Goal: Complete application form

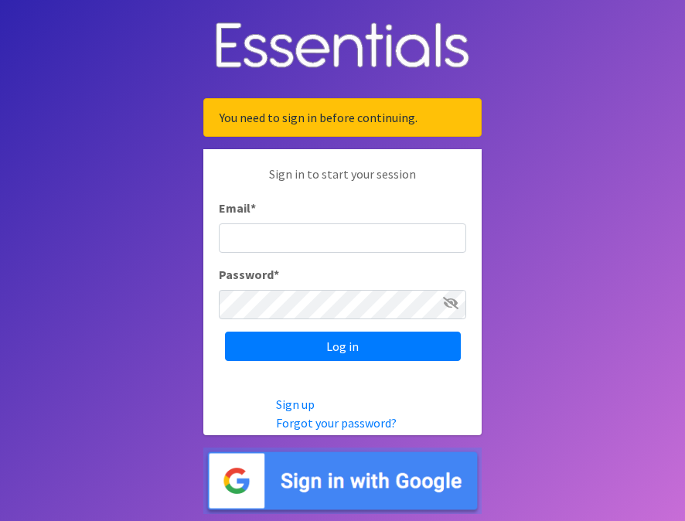
type input "[EMAIL_ADDRESS][DOMAIN_NAME]"
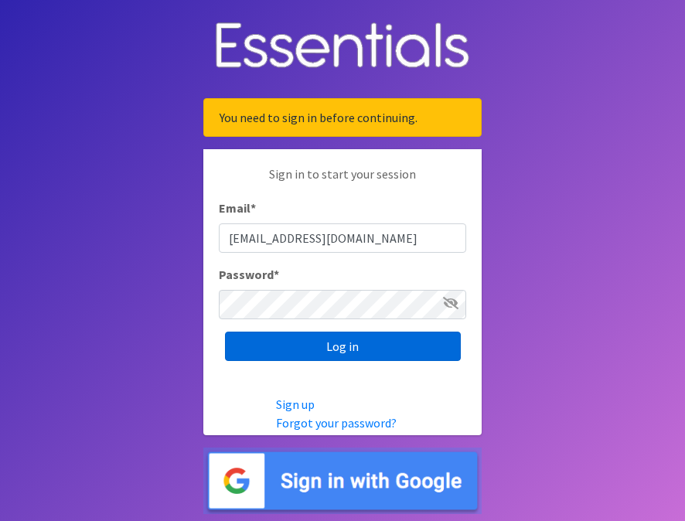
click at [351, 351] on input "Log in" at bounding box center [343, 346] width 236 height 29
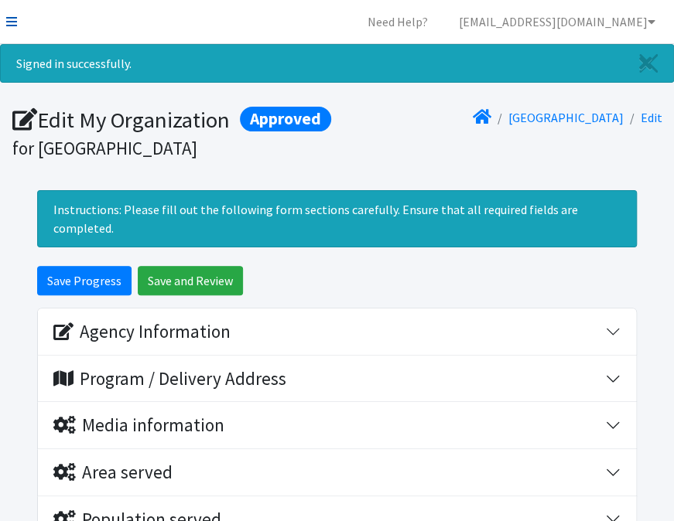
click at [16, 29] on link at bounding box center [11, 21] width 11 height 19
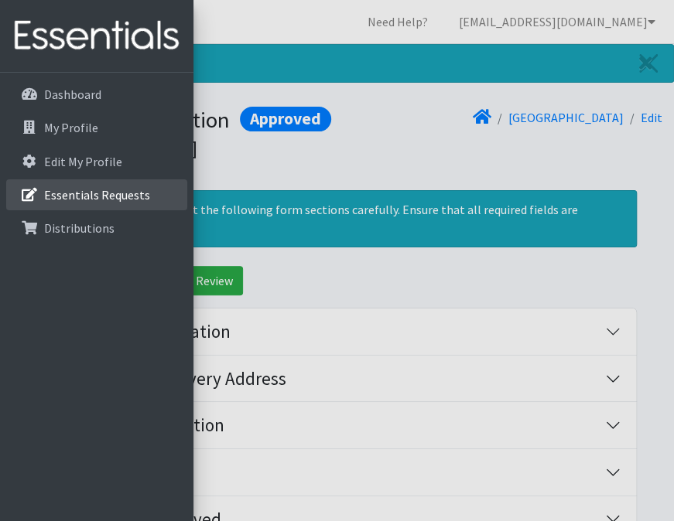
click at [125, 206] on link "Essentials Requests" at bounding box center [96, 194] width 181 height 31
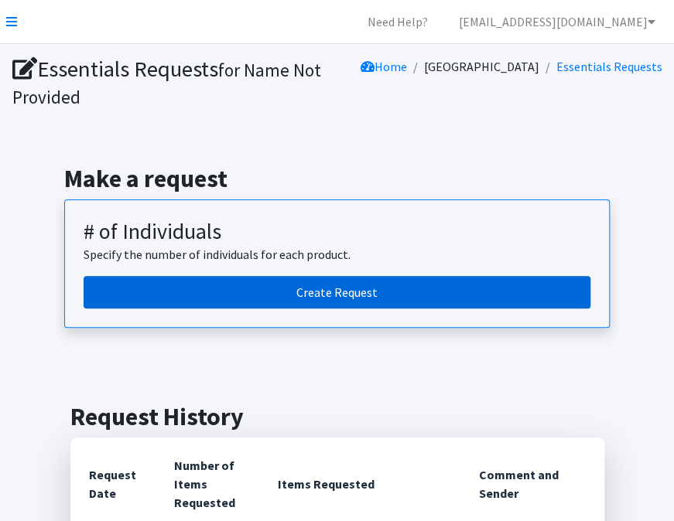
click at [337, 299] on link "Create Request" at bounding box center [337, 292] width 507 height 32
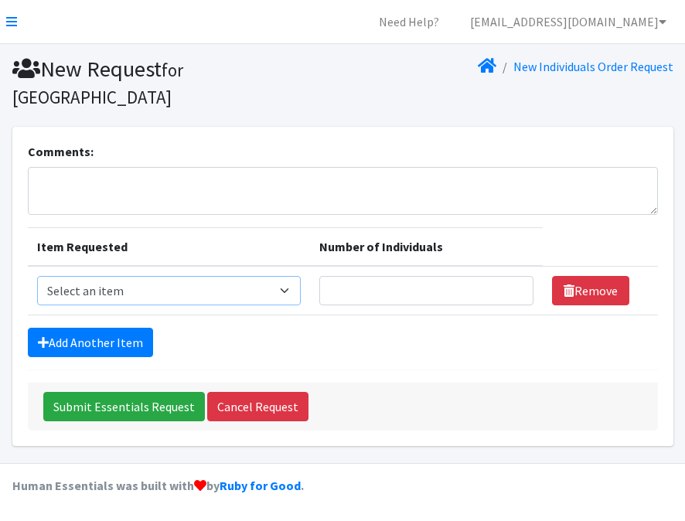
click at [292, 276] on select "Select an item (Newborn) (Preemie) (Size 1) (Size 2) (Size 3) (Size 4) (Size 5)…" at bounding box center [169, 290] width 265 height 29
select select "14508"
click at [37, 276] on select "Select an item (Newborn) (Preemie) (Size 1) (Size 2) (Size 3) (Size 4) (Size 5)…" at bounding box center [169, 290] width 265 height 29
click at [382, 276] on input "Number of Individuals" at bounding box center [427, 290] width 214 height 29
type input "6"
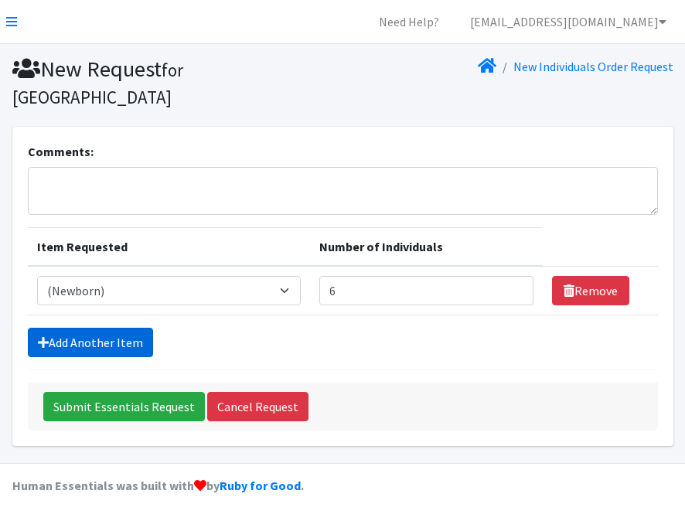
click at [105, 328] on link "Add Another Item" at bounding box center [90, 342] width 125 height 29
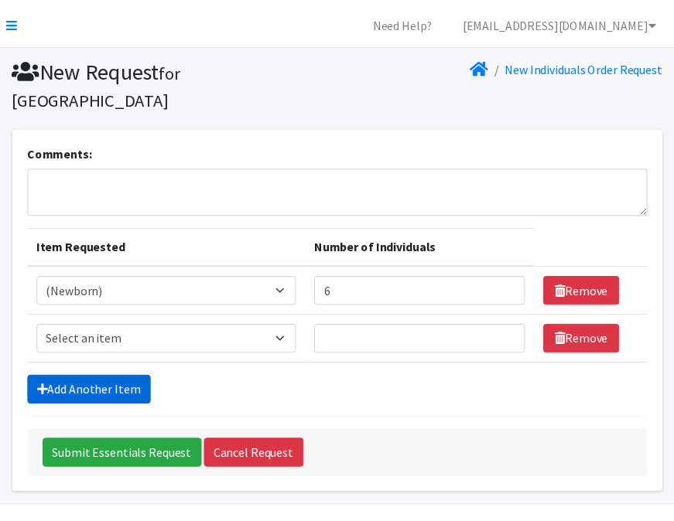
scroll to position [15, 0]
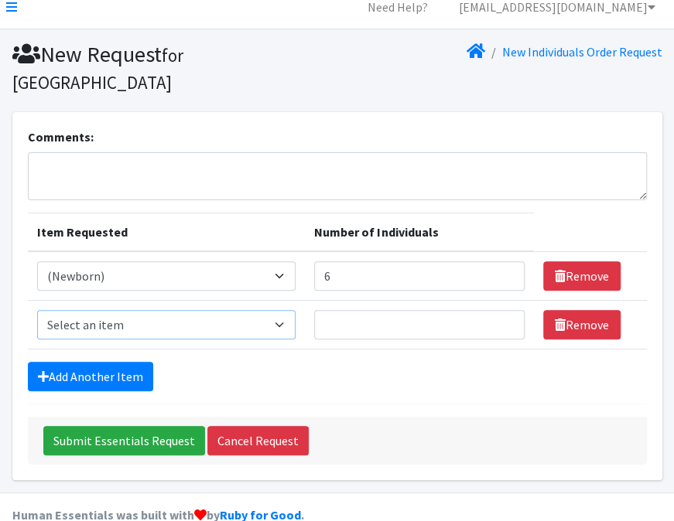
click at [291, 310] on select "Select an item (Newborn) (Preemie) (Size 1) (Size 2) (Size 3) (Size 4) (Size 5)…" at bounding box center [166, 324] width 259 height 29
select select "14509"
click at [37, 310] on select "Select an item (Newborn) (Preemie) (Size 1) (Size 2) (Size 3) (Size 4) (Size 5)…" at bounding box center [166, 324] width 259 height 29
click at [348, 310] on input "Number of Individuals" at bounding box center [419, 324] width 210 height 29
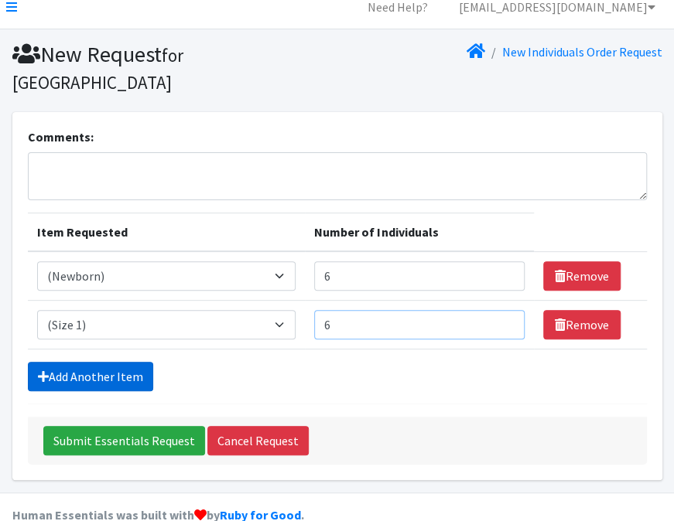
type input "6"
click at [125, 362] on link "Add Another Item" at bounding box center [90, 376] width 125 height 29
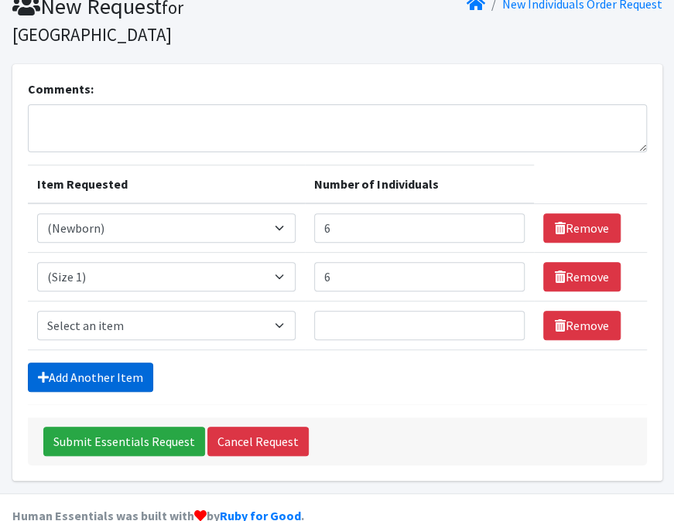
scroll to position [63, 0]
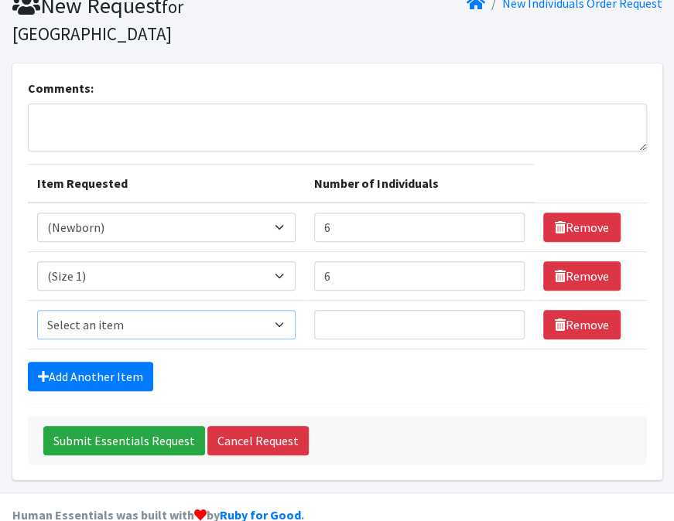
click at [286, 310] on select "Select an item (Newborn) (Preemie) (Size 1) (Size 2) (Size 3) (Size 4) (Size 5)…" at bounding box center [166, 324] width 259 height 29
select select "14510"
click at [37, 310] on select "Select an item (Newborn) (Preemie) (Size 1) (Size 2) (Size 3) (Size 4) (Size 5)…" at bounding box center [166, 324] width 259 height 29
click at [354, 310] on input "Number of Individuals" at bounding box center [419, 324] width 210 height 29
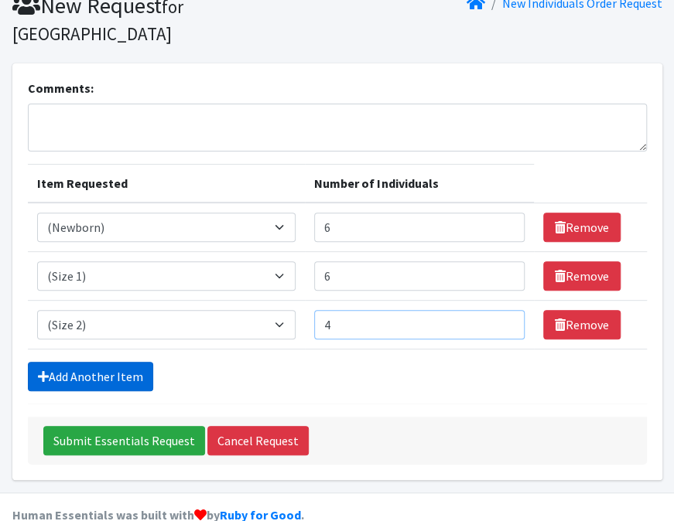
type input "4"
click at [121, 362] on link "Add Another Item" at bounding box center [90, 376] width 125 height 29
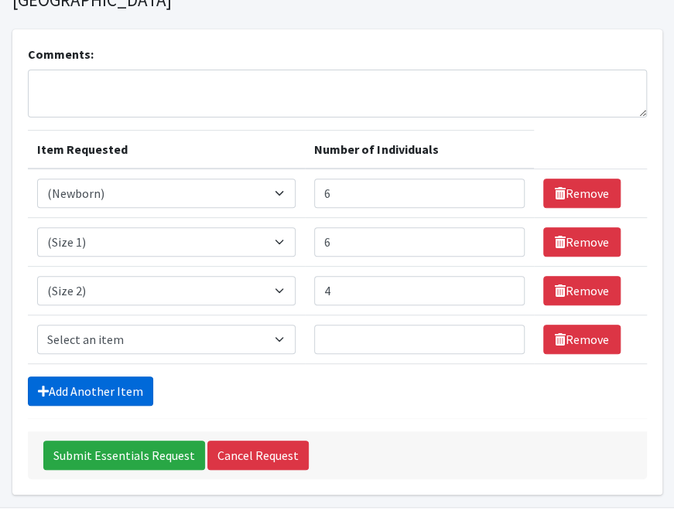
scroll to position [111, 0]
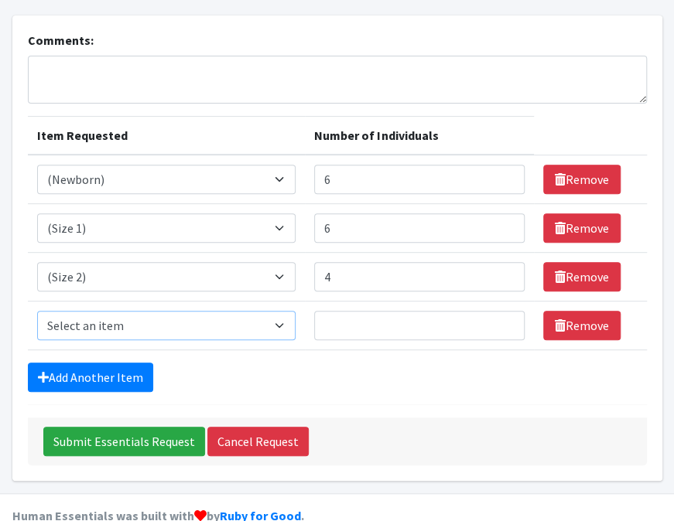
click at [131, 311] on select "Select an item (Newborn) (Preemie) (Size 1) (Size 2) (Size 3) (Size 4) (Size 5)…" at bounding box center [166, 325] width 259 height 29
select select "14507"
click at [37, 311] on select "Select an item (Newborn) (Preemie) (Size 1) (Size 2) (Size 3) (Size 4) (Size 5)…" at bounding box center [166, 325] width 259 height 29
click at [357, 311] on input "Number of Individuals" at bounding box center [419, 325] width 210 height 29
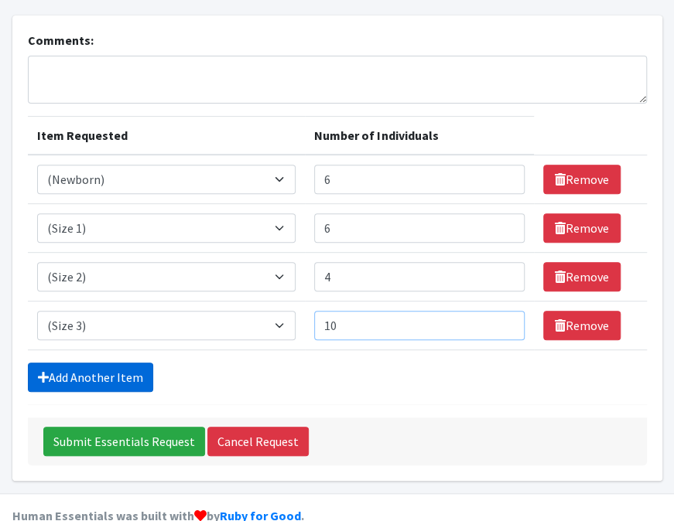
type input "10"
click at [121, 363] on link "Add Another Item" at bounding box center [90, 377] width 125 height 29
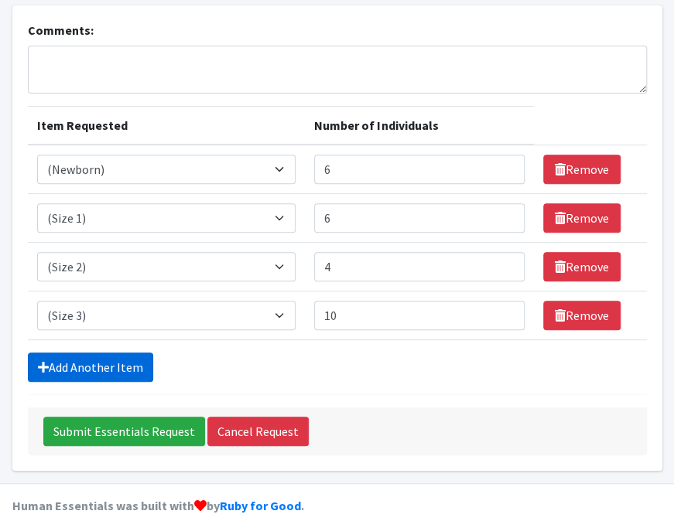
scroll to position [160, 0]
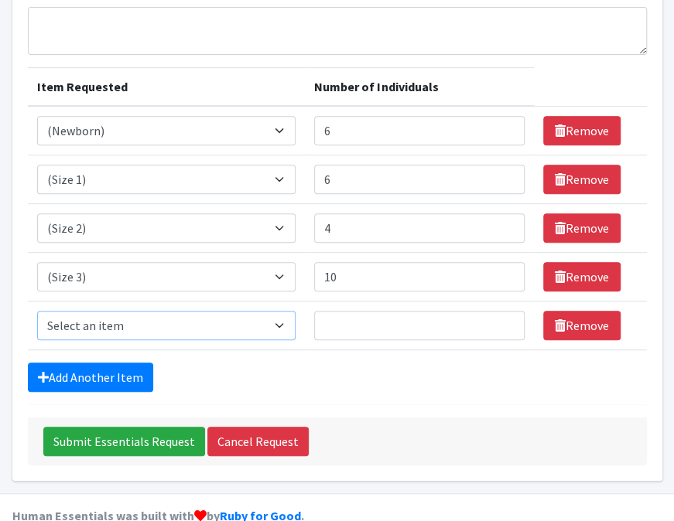
click at [152, 311] on select "Select an item (Newborn) (Preemie) (Size 1) (Size 2) (Size 3) (Size 4) (Size 5)…" at bounding box center [166, 325] width 259 height 29
click at [37, 311] on select "Select an item (Newborn) (Preemie) (Size 1) (Size 2) (Size 3) (Size 4) (Size 5)…" at bounding box center [166, 325] width 259 height 29
click at [296, 311] on select "Select an item (Newborn) (Preemie) (Size 1) (Size 2) (Size 3) (Size 4) (Size 5)…" at bounding box center [166, 325] width 259 height 29
click at [37, 311] on select "Select an item (Newborn) (Preemie) (Size 1) (Size 2) (Size 3) (Size 4) (Size 5)…" at bounding box center [166, 325] width 259 height 29
click at [286, 311] on select "Select an item (Newborn) (Preemie) (Size 1) (Size 2) (Size 3) (Size 4) (Size 5)…" at bounding box center [166, 325] width 259 height 29
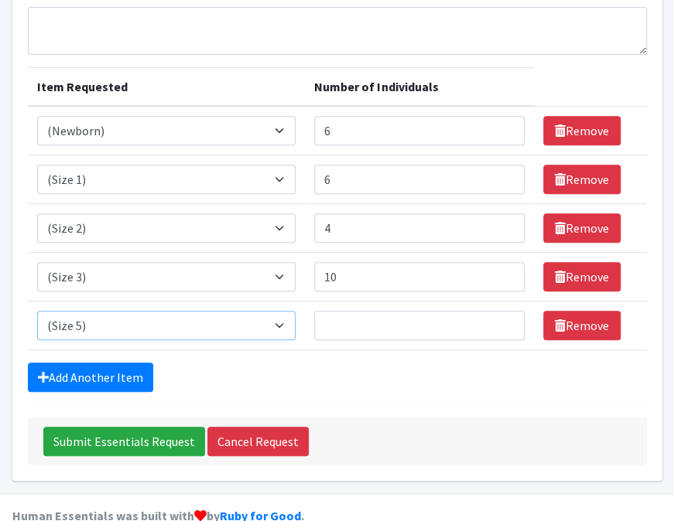
select select "14512"
click at [37, 311] on select "Select an item (Newborn) (Preemie) (Size 1) (Size 2) (Size 3) (Size 4) (Size 5)…" at bounding box center [166, 325] width 259 height 29
click at [368, 311] on input "Number of Individuals" at bounding box center [419, 325] width 210 height 29
type input "40"
click at [122, 363] on link "Add Another Item" at bounding box center [90, 377] width 125 height 29
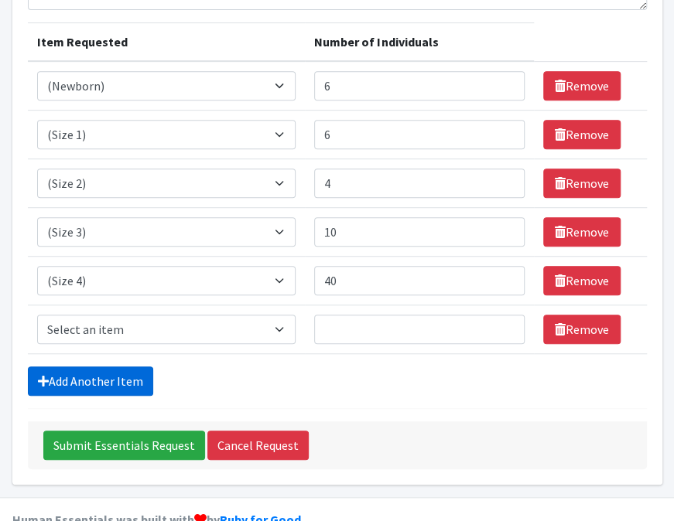
scroll to position [209, 0]
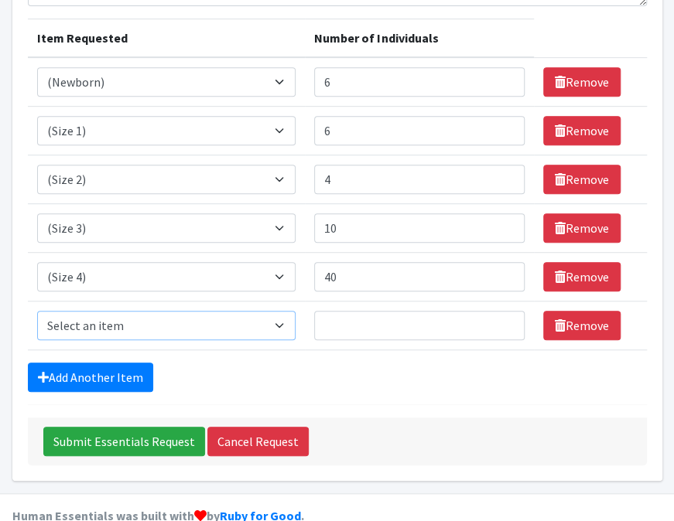
click at [296, 311] on select "Select an item (Newborn) (Preemie) (Size 1) (Size 2) (Size 3) (Size 4) (Size 5)…" at bounding box center [166, 325] width 259 height 29
select select "14488"
click at [37, 311] on select "Select an item (Newborn) (Preemie) (Size 1) (Size 2) (Size 3) (Size 4) (Size 5)…" at bounding box center [166, 325] width 259 height 29
click at [357, 311] on input "Number of Individuals" at bounding box center [419, 325] width 210 height 29
type input "4"
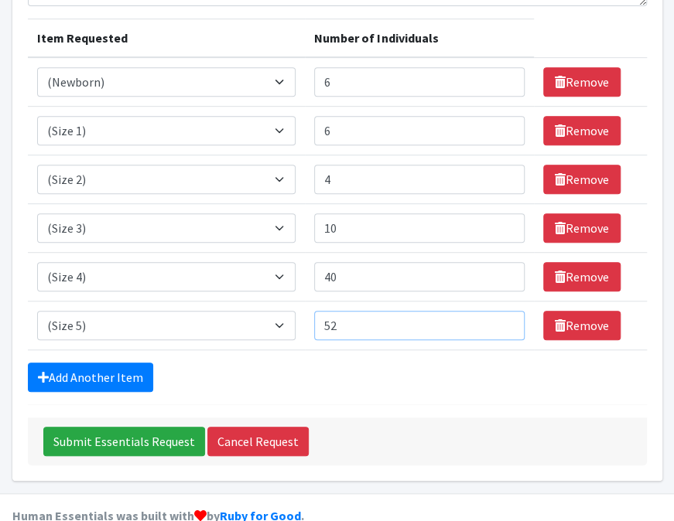
type input "52"
click at [294, 311] on select "Select an item (Newborn) (Preemie) (Size 1) (Size 2) (Size 3) (Size 4) (Size 5)…" at bounding box center [166, 325] width 259 height 29
click at [37, 311] on select "Select an item (Newborn) (Preemie) (Size 1) (Size 2) (Size 3) (Size 4) (Size 5)…" at bounding box center [166, 325] width 259 height 29
click at [294, 311] on select "Select an item (Newborn) (Preemie) (Size 1) (Size 2) (Size 3) (Size 4) (Size 5)…" at bounding box center [166, 325] width 259 height 29
click at [279, 311] on select "Select an item (Newborn) (Preemie) (Size 1) (Size 2) (Size 3) (Size 4) (Size 5)…" at bounding box center [166, 325] width 259 height 29
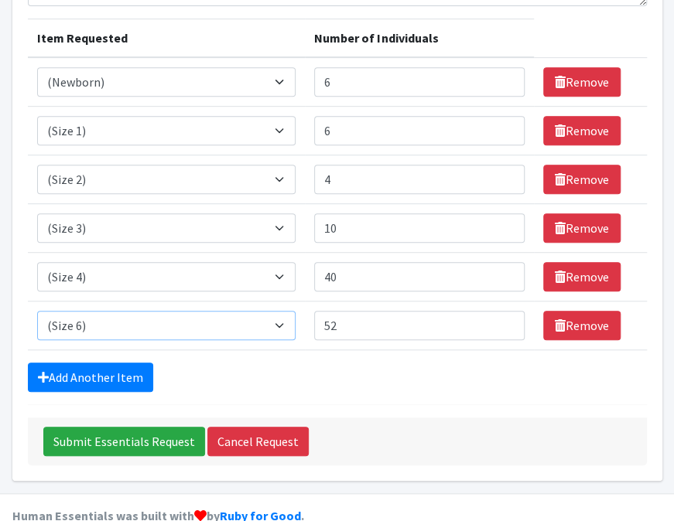
click at [295, 311] on select "Select an item (Newborn) (Preemie) (Size 1) (Size 2) (Size 3) (Size 4) (Size 5)…" at bounding box center [166, 325] width 259 height 29
click at [37, 311] on select "Select an item (Newborn) (Preemie) (Size 1) (Size 2) (Size 3) (Size 4) (Size 5)…" at bounding box center [166, 325] width 259 height 29
click at [128, 363] on link "Add Another Item" at bounding box center [90, 377] width 125 height 29
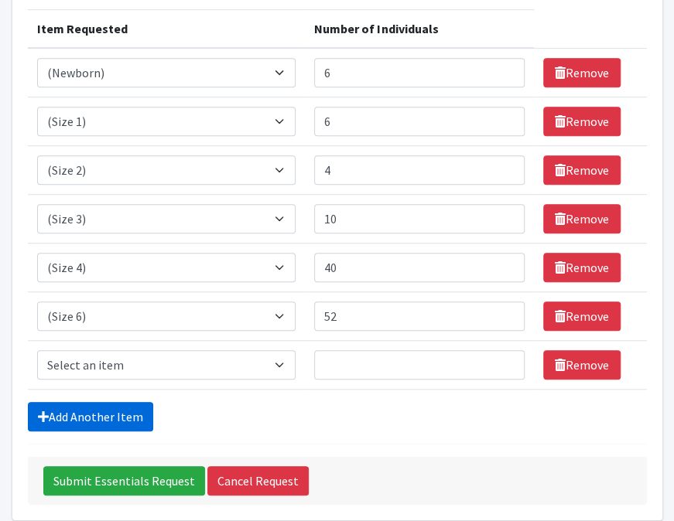
scroll to position [257, 0]
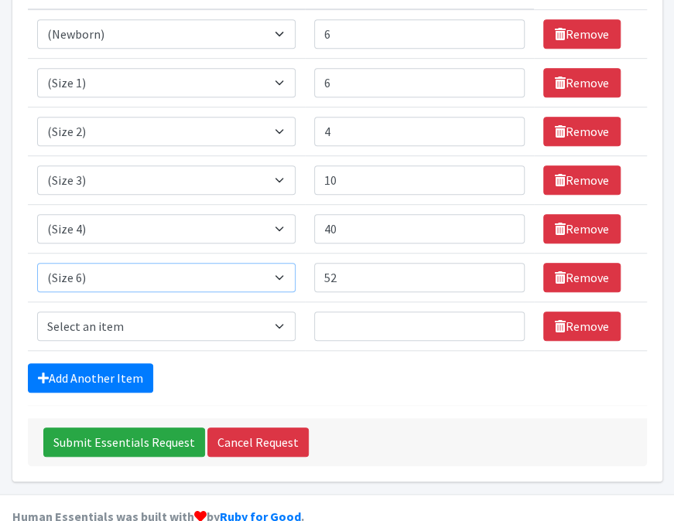
click at [97, 263] on select "Select an item (Newborn) (Preemie) (Size 1) (Size 2) (Size 3) (Size 4) (Size 5)…" at bounding box center [166, 277] width 259 height 29
select select "14488"
click at [37, 263] on select "Select an item (Newborn) (Preemie) (Size 1) (Size 2) (Size 3) (Size 4) (Size 5)…" at bounding box center [166, 277] width 259 height 29
click at [294, 312] on select "Select an item (Newborn) (Preemie) (Size 1) (Size 2) (Size 3) (Size 4) (Size 5)…" at bounding box center [166, 326] width 259 height 29
click at [37, 312] on select "Select an item (Newborn) (Preemie) (Size 1) (Size 2) (Size 3) (Size 4) (Size 5)…" at bounding box center [166, 326] width 259 height 29
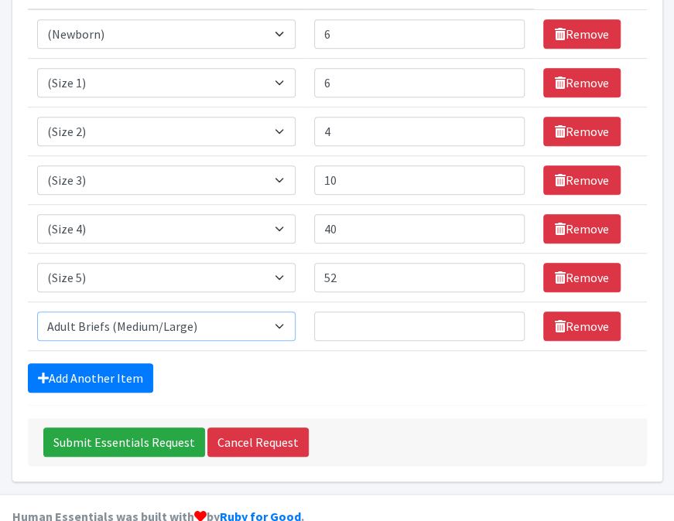
click at [289, 312] on select "Select an item (Newborn) (Preemie) (Size 1) (Size 2) (Size 3) (Size 4) (Size 5)…" at bounding box center [166, 326] width 259 height 29
select select "14491"
click at [37, 312] on select "Select an item (Newborn) (Preemie) (Size 1) (Size 2) (Size 3) (Size 4) (Size 5)…" at bounding box center [166, 326] width 259 height 29
click at [368, 312] on input "Number of Individuals" at bounding box center [419, 326] width 210 height 29
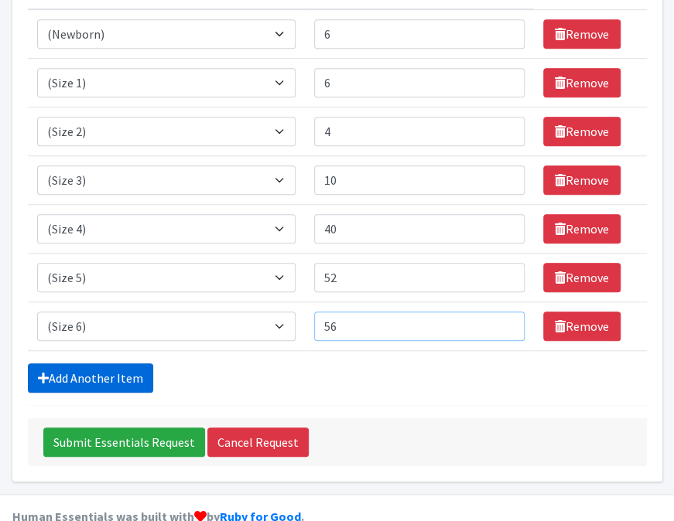
type input "56"
click at [118, 364] on link "Add Another Item" at bounding box center [90, 378] width 125 height 29
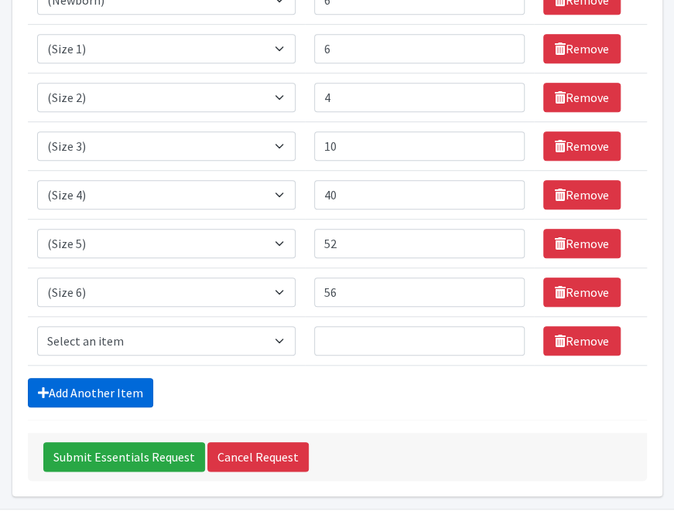
scroll to position [306, 0]
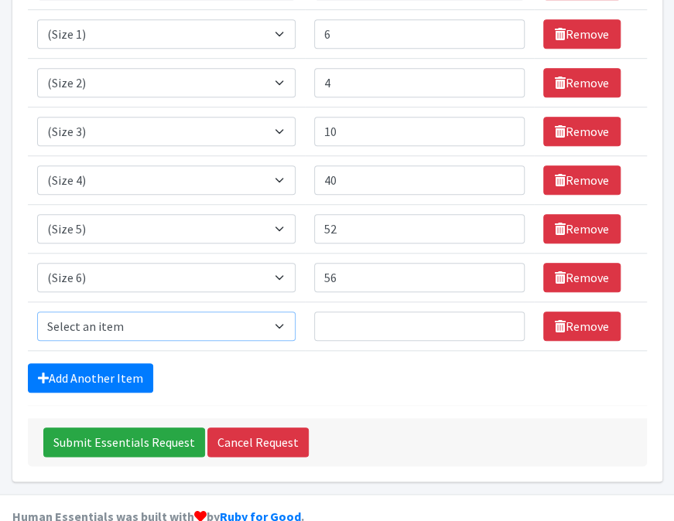
click at [287, 312] on select "Select an item (Newborn) (Preemie) (Size 1) (Size 2) (Size 3) (Size 4) (Size 5)…" at bounding box center [166, 326] width 259 height 29
select select "14953"
click at [37, 312] on select "Select an item (Newborn) (Preemie) (Size 1) (Size 2) (Size 3) (Size 4) (Size 5)…" at bounding box center [166, 326] width 259 height 29
click at [362, 312] on input "Number of Individuals" at bounding box center [419, 326] width 210 height 29
type input "8"
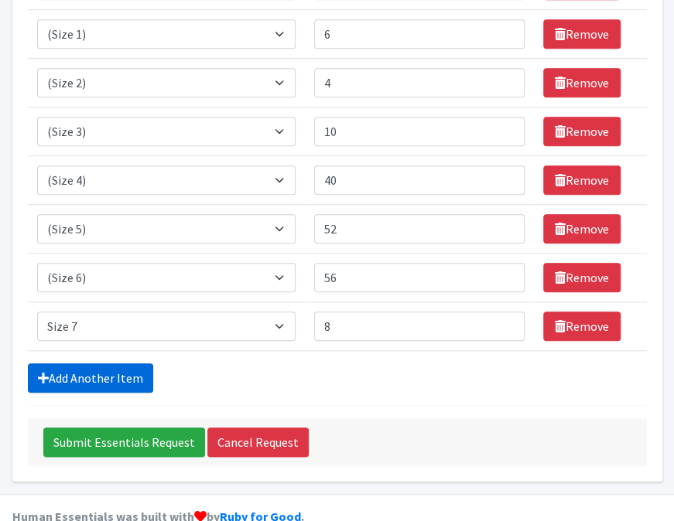
click at [118, 364] on link "Add Another Item" at bounding box center [90, 378] width 125 height 29
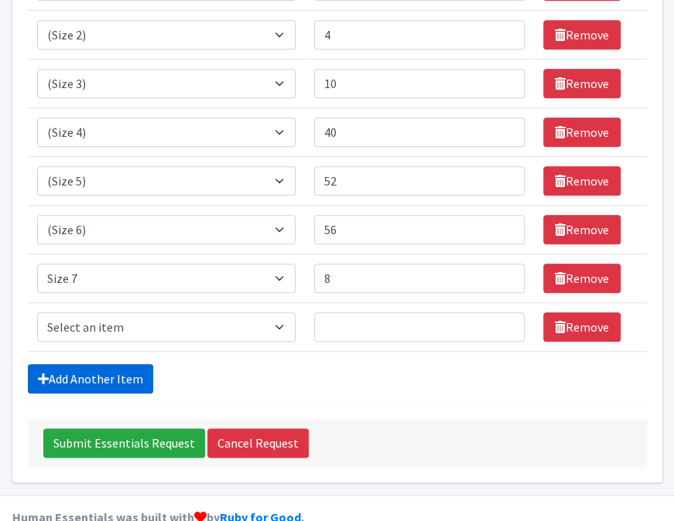
scroll to position [354, 0]
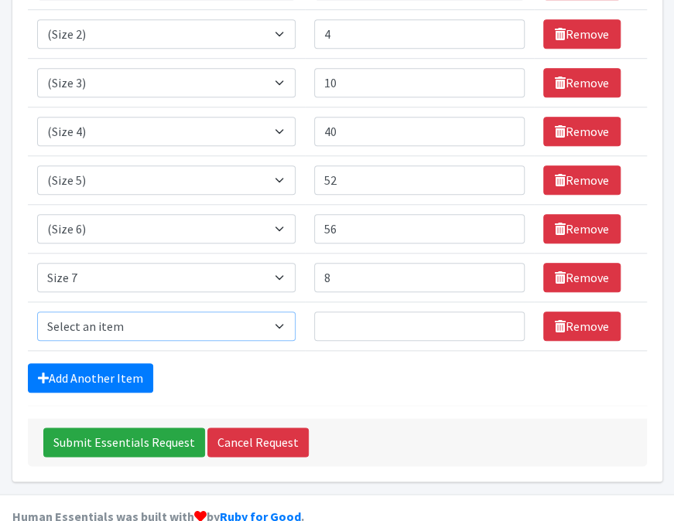
click at [296, 312] on select "Select an item (Newborn) (Preemie) (Size 1) (Size 2) (Size 3) (Size 4) (Size 5)…" at bounding box center [166, 326] width 259 height 29
click at [37, 312] on select "Select an item (Newborn) (Preemie) (Size 1) (Size 2) (Size 3) (Size 4) (Size 5)…" at bounding box center [166, 326] width 259 height 29
click at [292, 312] on select "Select an item (Newborn) (Preemie) (Size 1) (Size 2) (Size 3) (Size 4) (Size 5)…" at bounding box center [166, 326] width 259 height 29
select select "14484"
click at [37, 312] on select "Select an item (Newborn) (Preemie) (Size 1) (Size 2) (Size 3) (Size 4) (Size 5)…" at bounding box center [166, 326] width 259 height 29
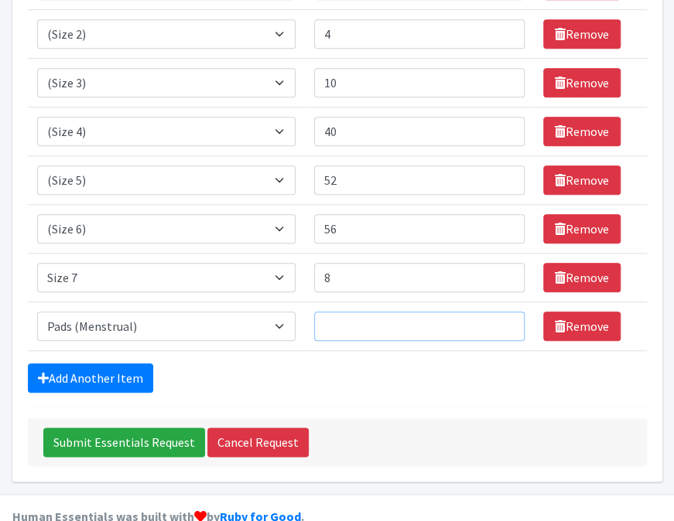
click at [368, 312] on input "Number of Individuals" at bounding box center [419, 326] width 210 height 29
type input "150"
click at [116, 364] on link "Add Another Item" at bounding box center [90, 378] width 125 height 29
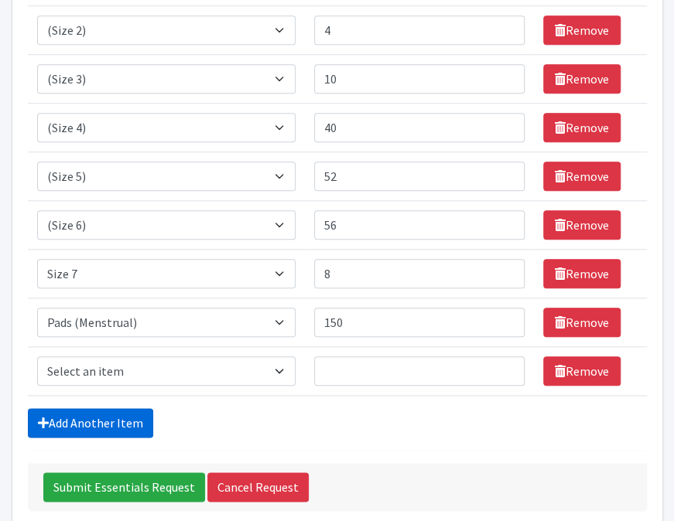
scroll to position [402, 0]
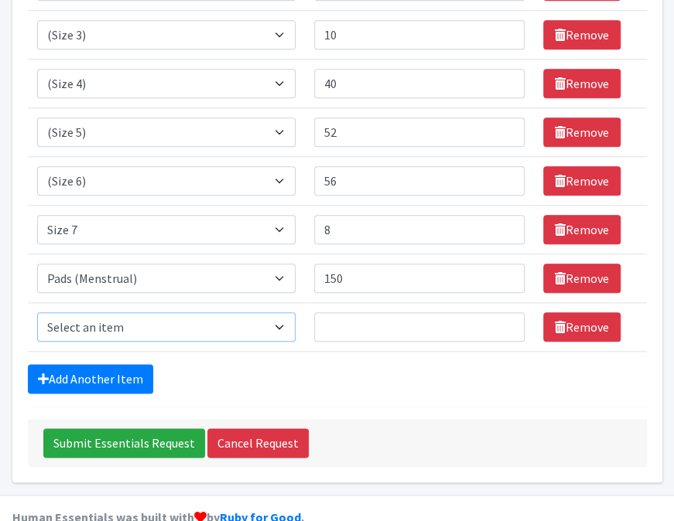
click at [296, 313] on select "Select an item (Newborn) (Preemie) (Size 1) (Size 2) (Size 3) (Size 4) (Size 5)…" at bounding box center [166, 327] width 259 height 29
select select "14485"
click at [37, 313] on select "Select an item (Newborn) (Preemie) (Size 1) (Size 2) (Size 3) (Size 4) (Size 5)…" at bounding box center [166, 327] width 259 height 29
click at [401, 313] on input "Number of Individuals" at bounding box center [419, 327] width 210 height 29
type input "30"
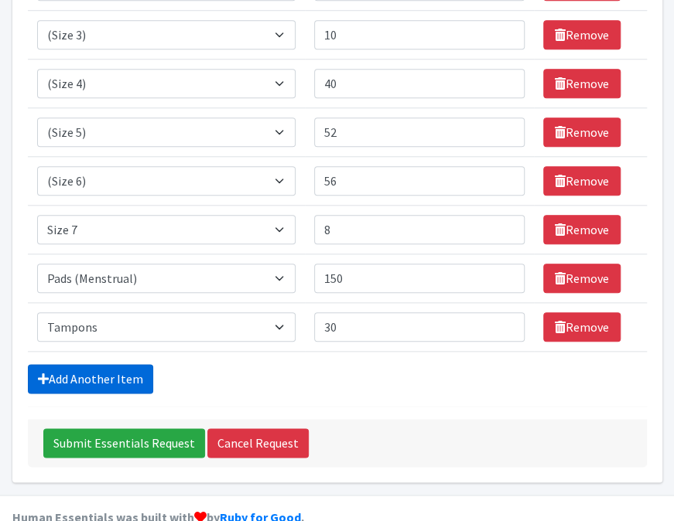
click at [111, 364] on link "Add Another Item" at bounding box center [90, 378] width 125 height 29
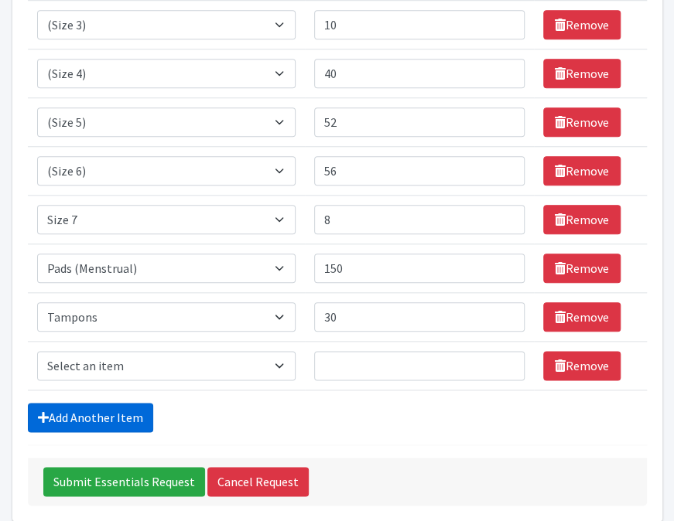
scroll to position [451, 0]
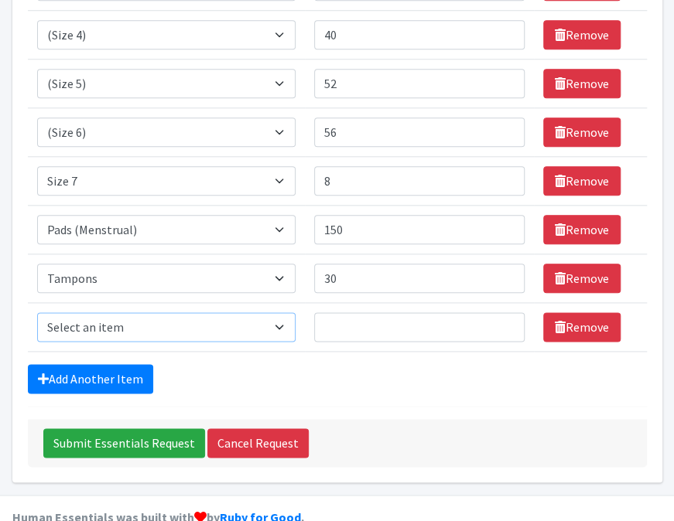
click at [296, 313] on select "Select an item (Newborn) (Preemie) (Size 1) (Size 2) (Size 3) (Size 4) (Size 5)…" at bounding box center [166, 327] width 259 height 29
select select "14773"
click at [37, 313] on select "Select an item (Newborn) (Preemie) (Size 1) (Size 2) (Size 3) (Size 4) (Size 5)…" at bounding box center [166, 327] width 259 height 29
click at [364, 313] on input "Number of Individuals" at bounding box center [419, 327] width 210 height 29
type input "10"
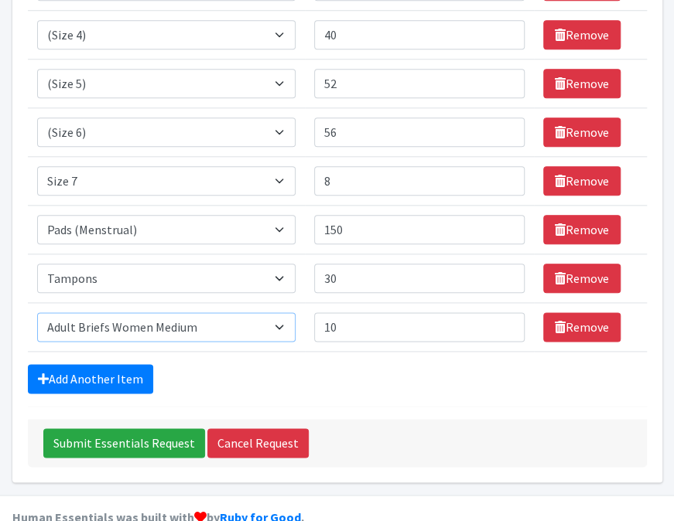
click at [292, 313] on select "Select an item (Newborn) (Preemie) (Size 1) (Size 2) (Size 3) (Size 4) (Size 5)…" at bounding box center [166, 327] width 259 height 29
click at [37, 313] on select "Select an item (Newborn) (Preemie) (Size 1) (Size 2) (Size 3) (Size 4) (Size 5)…" at bounding box center [166, 327] width 259 height 29
click at [296, 313] on select "Select an item (Newborn) (Preemie) (Size 1) (Size 2) (Size 3) (Size 4) (Size 5)…" at bounding box center [166, 327] width 259 height 29
select select "14768"
click at [37, 313] on select "Select an item (Newborn) (Preemie) (Size 1) (Size 2) (Size 3) (Size 4) (Size 5)…" at bounding box center [166, 327] width 259 height 29
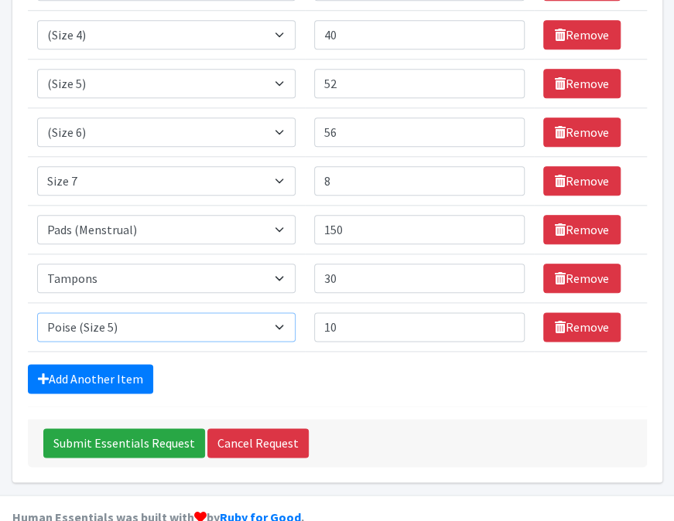
click at [296, 313] on select "Select an item (Newborn) (Preemie) (Size 1) (Size 2) (Size 3) (Size 4) (Size 5)…" at bounding box center [166, 327] width 259 height 29
click at [137, 364] on link "Add Another Item" at bounding box center [90, 378] width 125 height 29
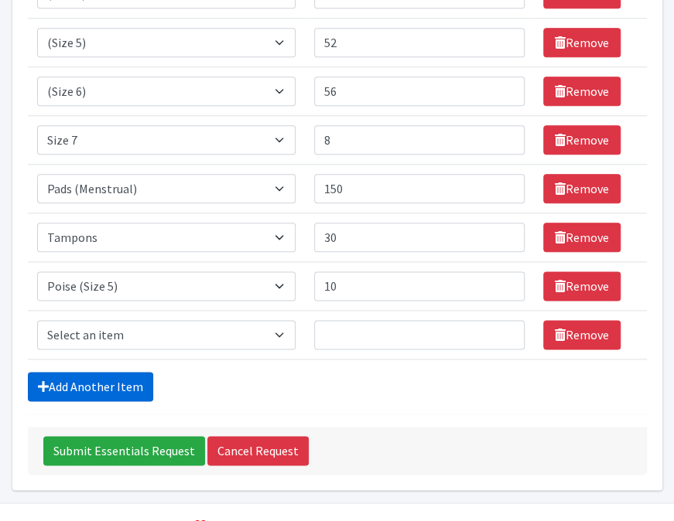
scroll to position [500, 0]
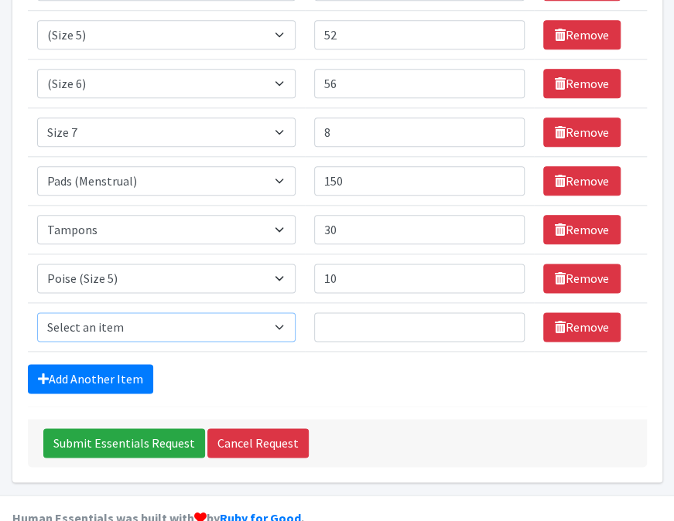
click at [291, 313] on select "Select an item (Newborn) (Preemie) (Size 1) (Size 2) (Size 3) (Size 4) (Size 5)…" at bounding box center [166, 327] width 259 height 29
select select "14952"
click at [37, 313] on select "Select an item (Newborn) (Preemie) (Size 1) (Size 2) (Size 3) (Size 4) (Size 5)…" at bounding box center [166, 327] width 259 height 29
click at [376, 313] on input "Number of Individuals" at bounding box center [419, 327] width 210 height 29
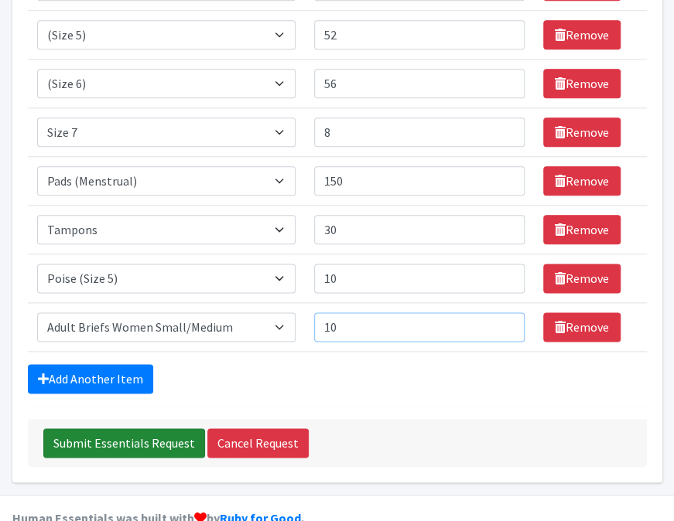
type input "10"
click at [130, 429] on input "Submit Essentials Request" at bounding box center [124, 443] width 162 height 29
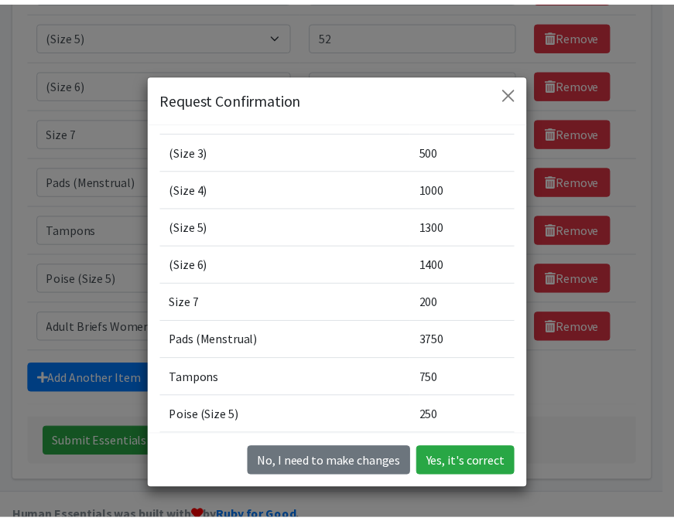
scroll to position [233, 0]
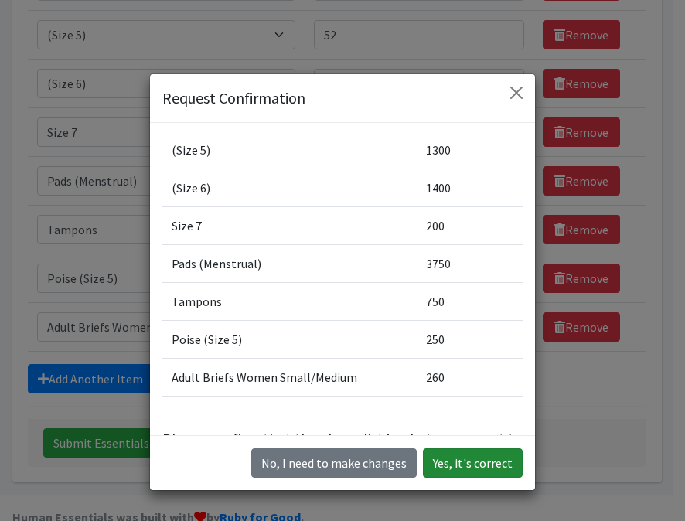
click at [474, 456] on button "Yes, it's correct" at bounding box center [473, 463] width 100 height 29
